Goal: Information Seeking & Learning: Check status

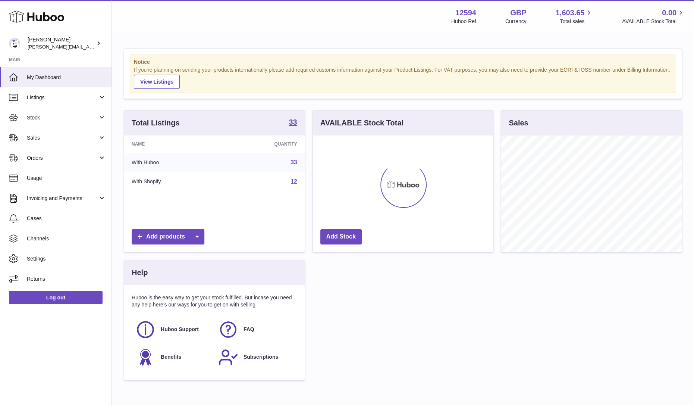
scroll to position [116, 180]
click at [49, 98] on span "Listings" at bounding box center [62, 97] width 71 height 7
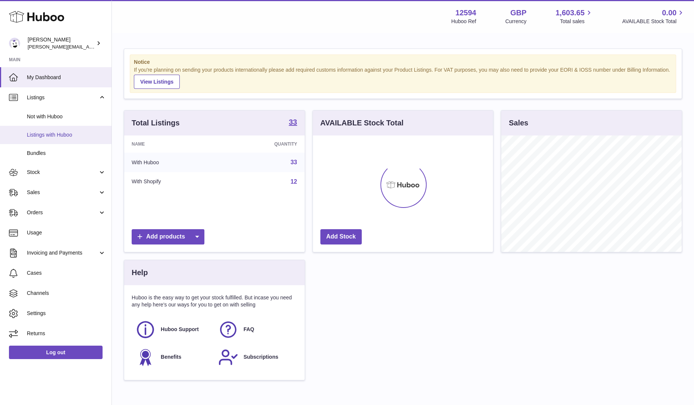
click at [44, 136] on span "Listings with Huboo" at bounding box center [66, 134] width 79 height 7
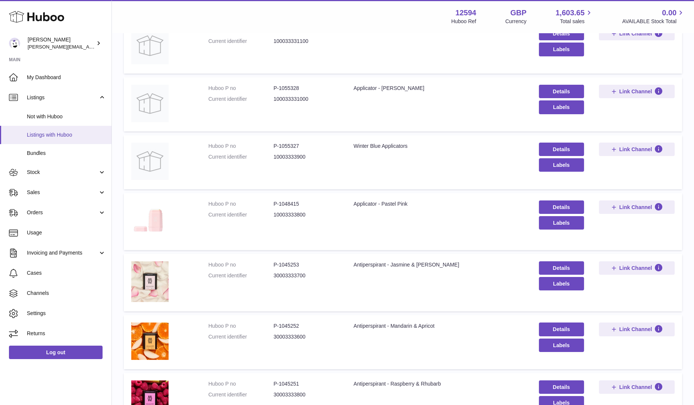
scroll to position [46, 0]
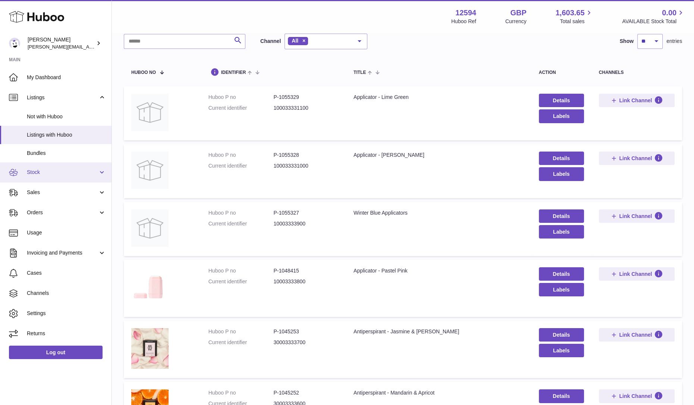
click at [44, 173] on span "Stock" at bounding box center [62, 172] width 71 height 7
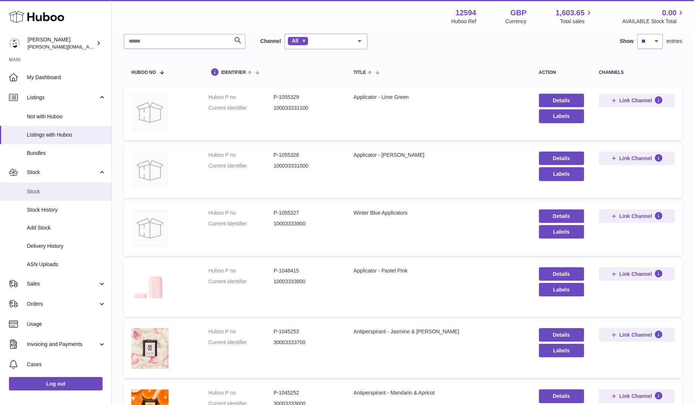
click at [48, 191] on span "Stock" at bounding box center [66, 191] width 79 height 7
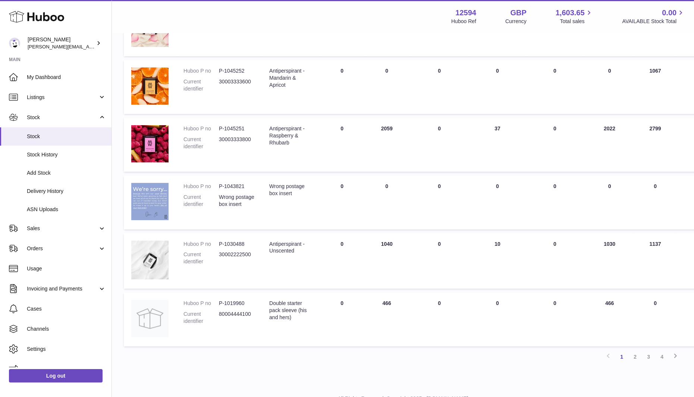
scroll to position [417, 0]
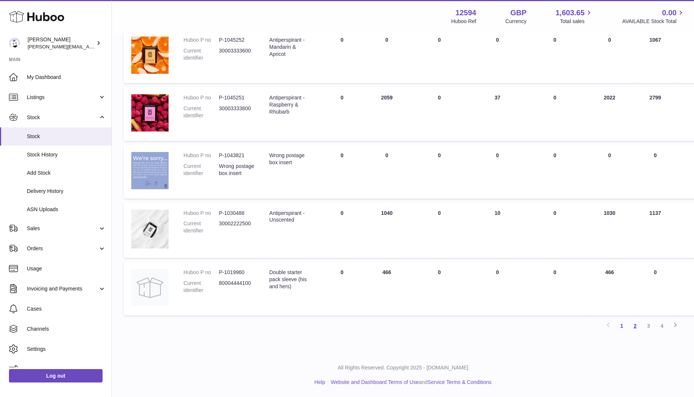
click at [633, 326] on link "2" at bounding box center [634, 326] width 13 height 13
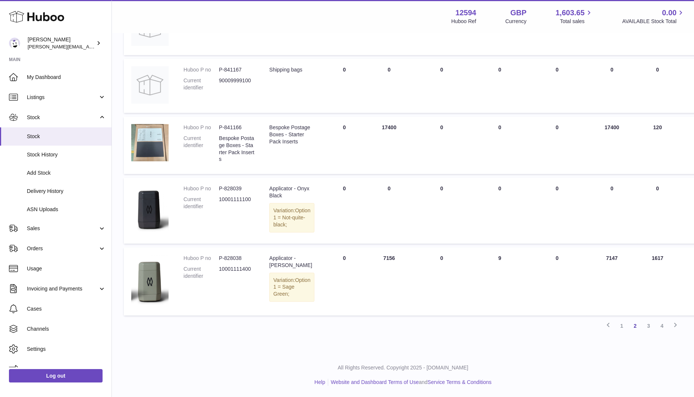
scroll to position [449, 0]
click at [648, 327] on link "3" at bounding box center [648, 326] width 13 height 13
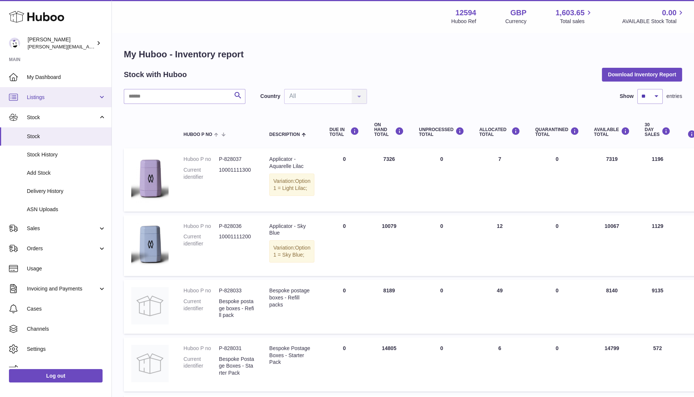
click at [47, 97] on span "Listings" at bounding box center [62, 97] width 71 height 7
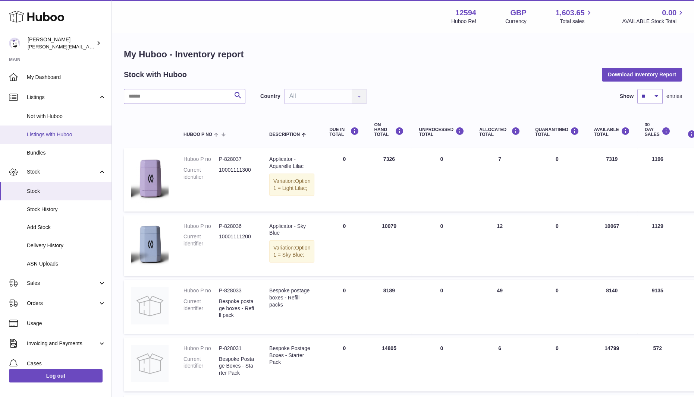
click at [60, 136] on span "Listings with Huboo" at bounding box center [66, 134] width 79 height 7
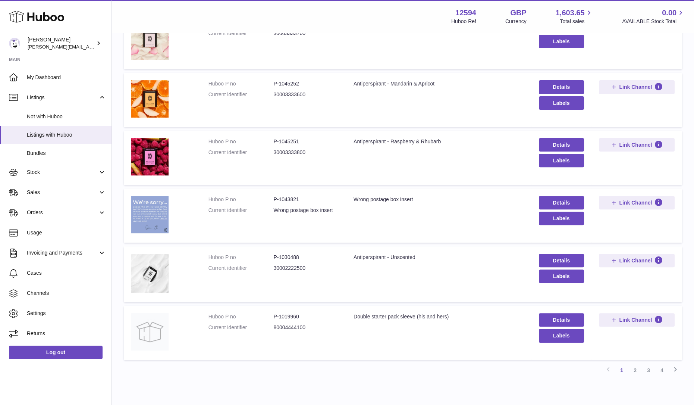
scroll to position [394, 0]
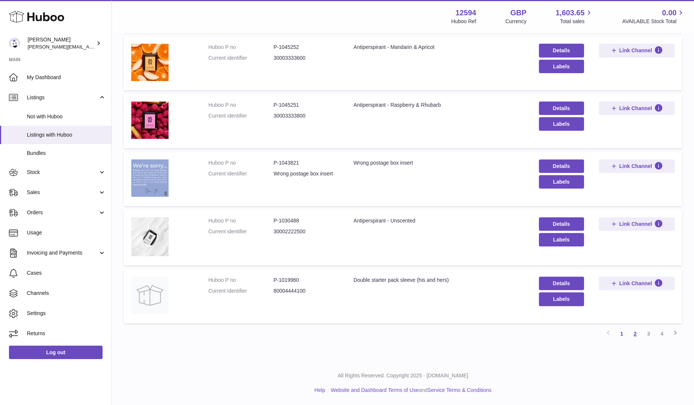
click at [634, 334] on link "2" at bounding box center [634, 333] width 13 height 13
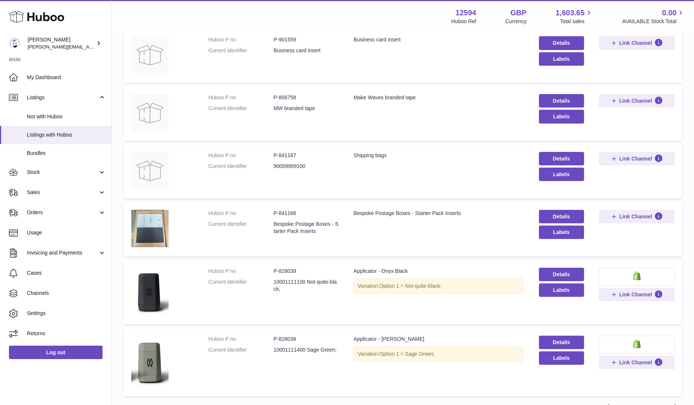
scroll to position [410, 0]
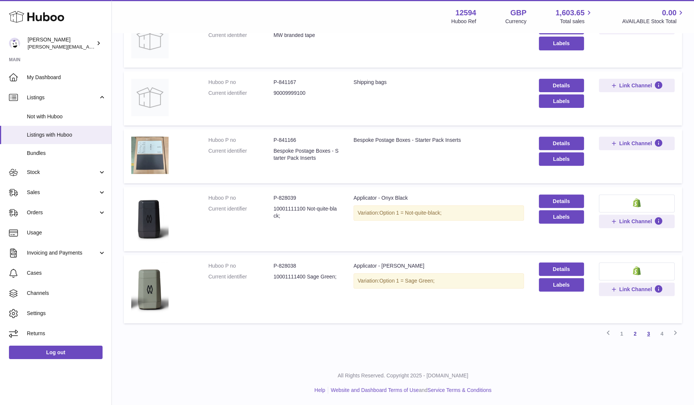
click at [648, 335] on link "3" at bounding box center [648, 333] width 13 height 13
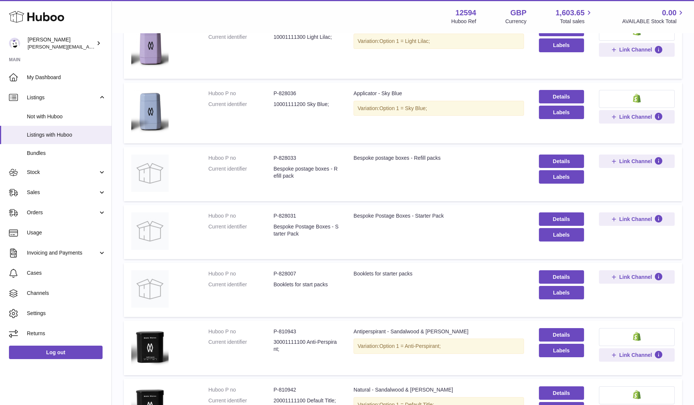
scroll to position [34, 0]
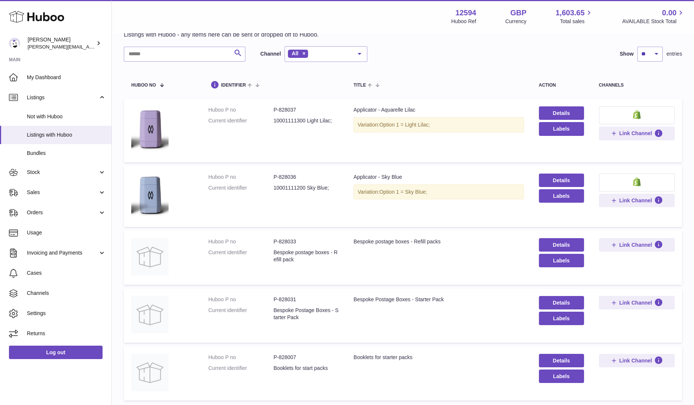
click at [638, 181] on img at bounding box center [637, 181] width 8 height 9
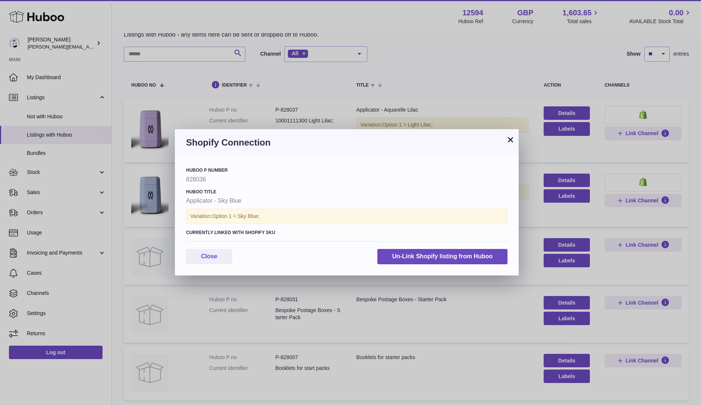
click at [511, 141] on button "×" at bounding box center [510, 139] width 9 height 9
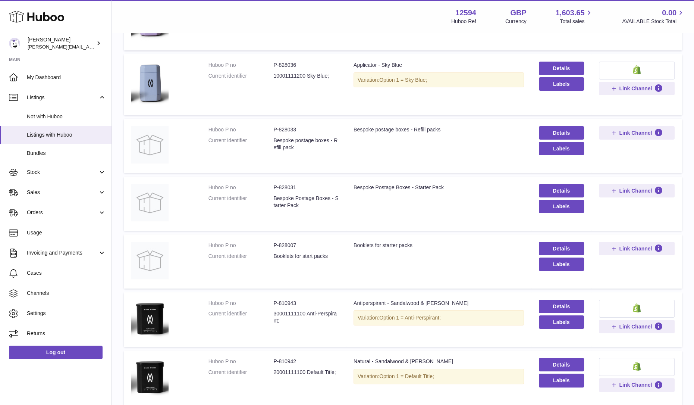
scroll to position [233, 0]
